Goal: Transaction & Acquisition: Purchase product/service

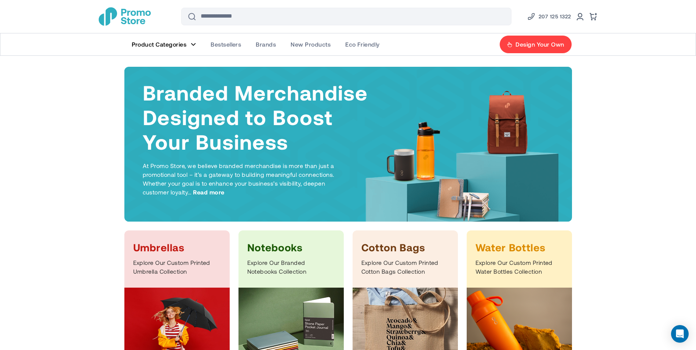
scroll to position [184, 0]
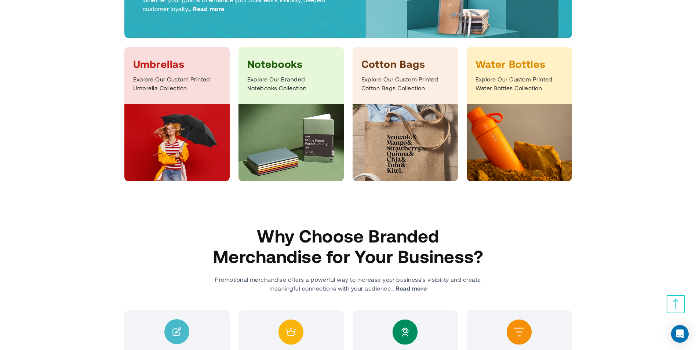
click at [182, 91] on p "Explore Our Custom Printed Umbrella Collection" at bounding box center [177, 84] width 88 height 18
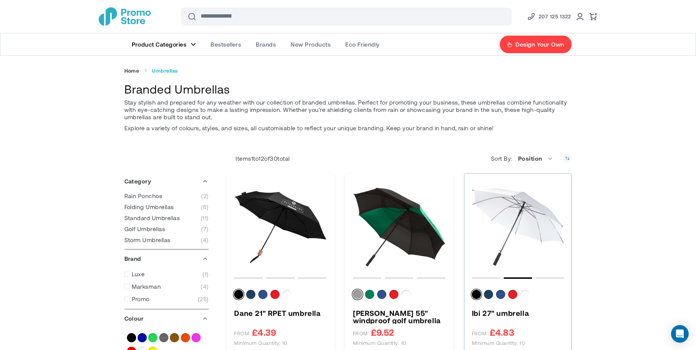
click at [504, 249] on img "Ibi 27&quot; umbrella" at bounding box center [518, 227] width 92 height 92
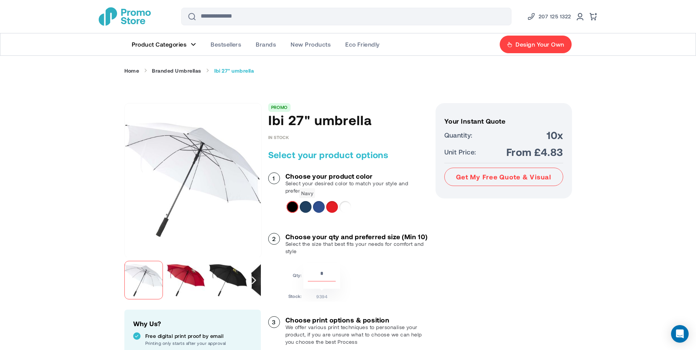
click at [308, 211] on div "Navy" at bounding box center [306, 207] width 12 height 12
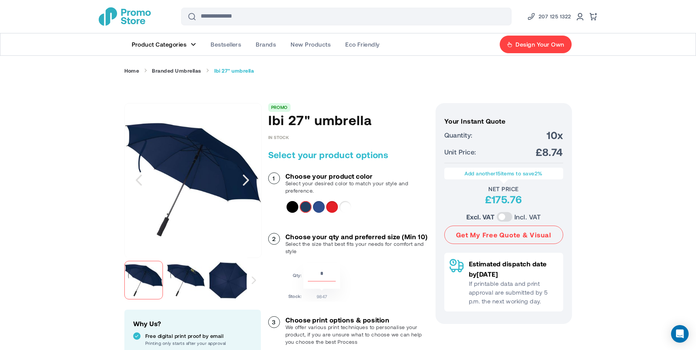
click at [250, 282] on div "Next" at bounding box center [254, 280] width 14 height 46
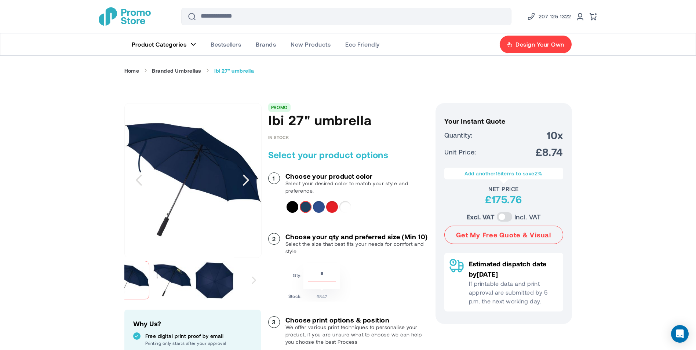
click at [251, 282] on div "Next" at bounding box center [254, 280] width 14 height 46
click at [232, 283] on img at bounding box center [214, 280] width 39 height 39
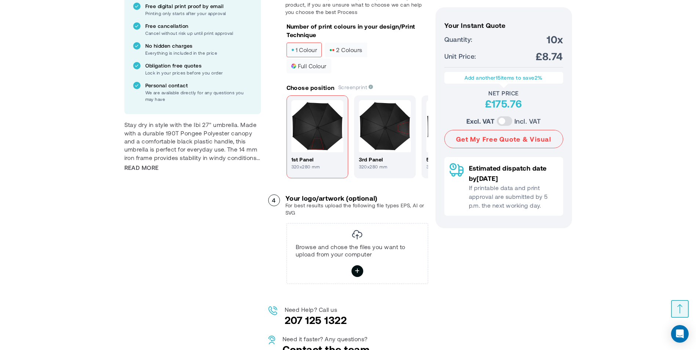
scroll to position [330, 0]
click at [355, 276] on icon at bounding box center [358, 271] width 6 height 13
click at [0, 0] on input "file" at bounding box center [0, 0] width 0 height 0
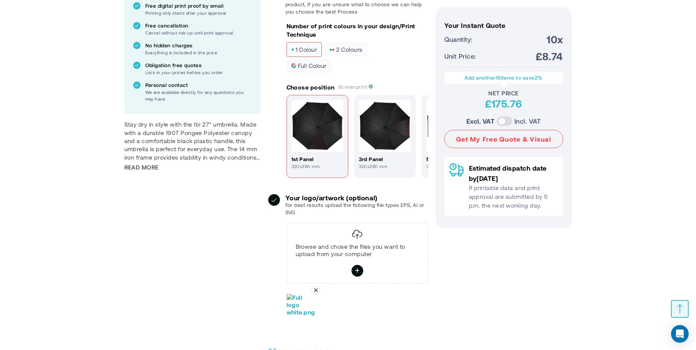
click at [324, 216] on p "For best results upload the following file types EPS, AI or SVG" at bounding box center [357, 209] width 143 height 15
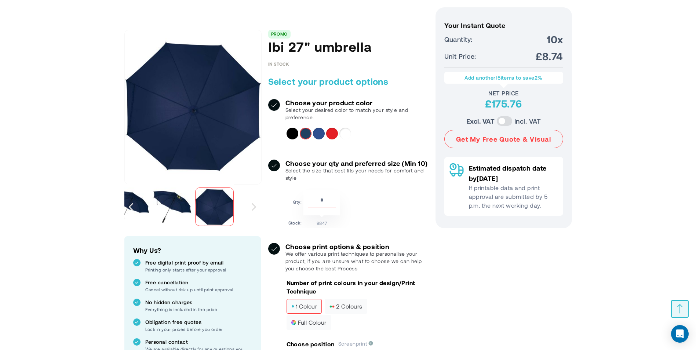
scroll to position [294, 0]
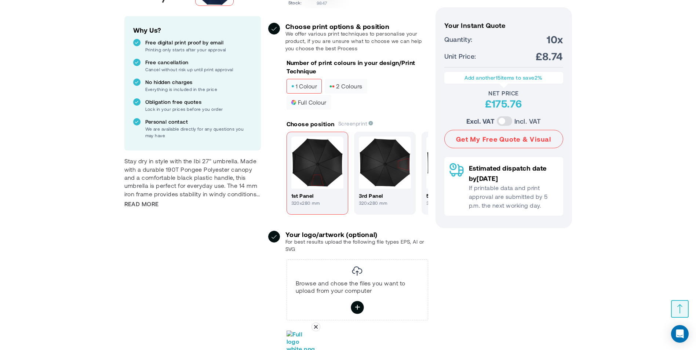
drag, startPoint x: 353, startPoint y: 308, endPoint x: 357, endPoint y: 312, distance: 5.8
click at [355, 310] on div "Browse and chose the files you want to upload from your computer ****" at bounding box center [358, 290] width 142 height 61
click at [357, 312] on icon at bounding box center [358, 307] width 6 height 13
click at [0, 0] on input "****" at bounding box center [0, 0] width 0 height 0
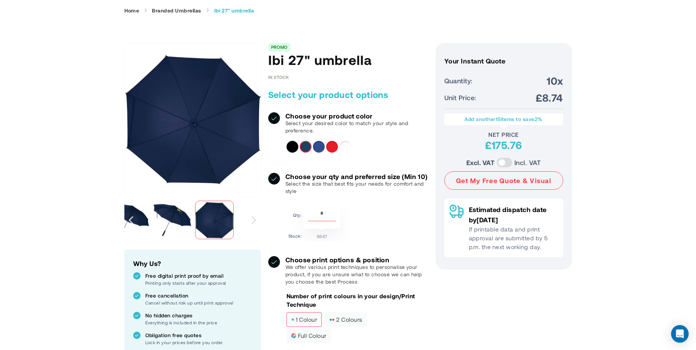
scroll to position [0, 0]
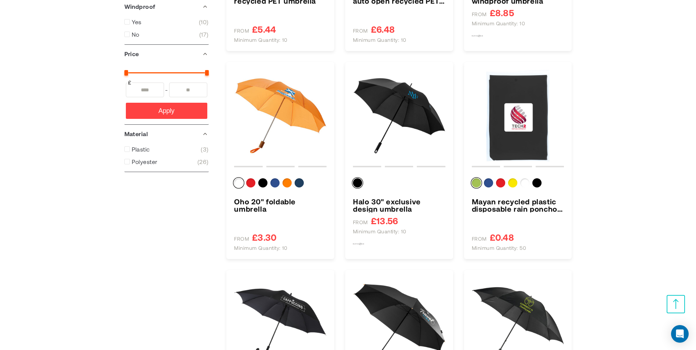
scroll to position [514, 0]
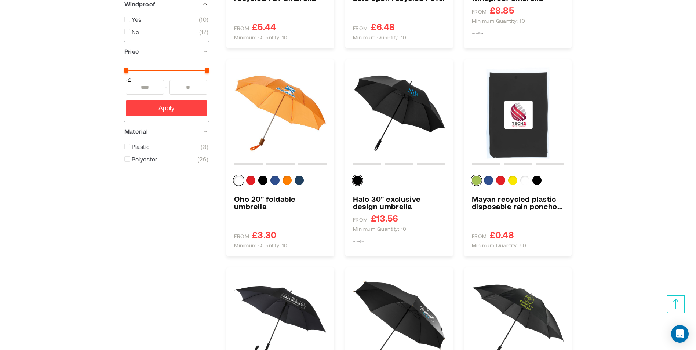
click at [659, 189] on div "Skip to Content Compare Blog Sign In Create an Account Search Search 207 125 13…" at bounding box center [348, 286] width 696 height 1601
